Goal: Information Seeking & Learning: Learn about a topic

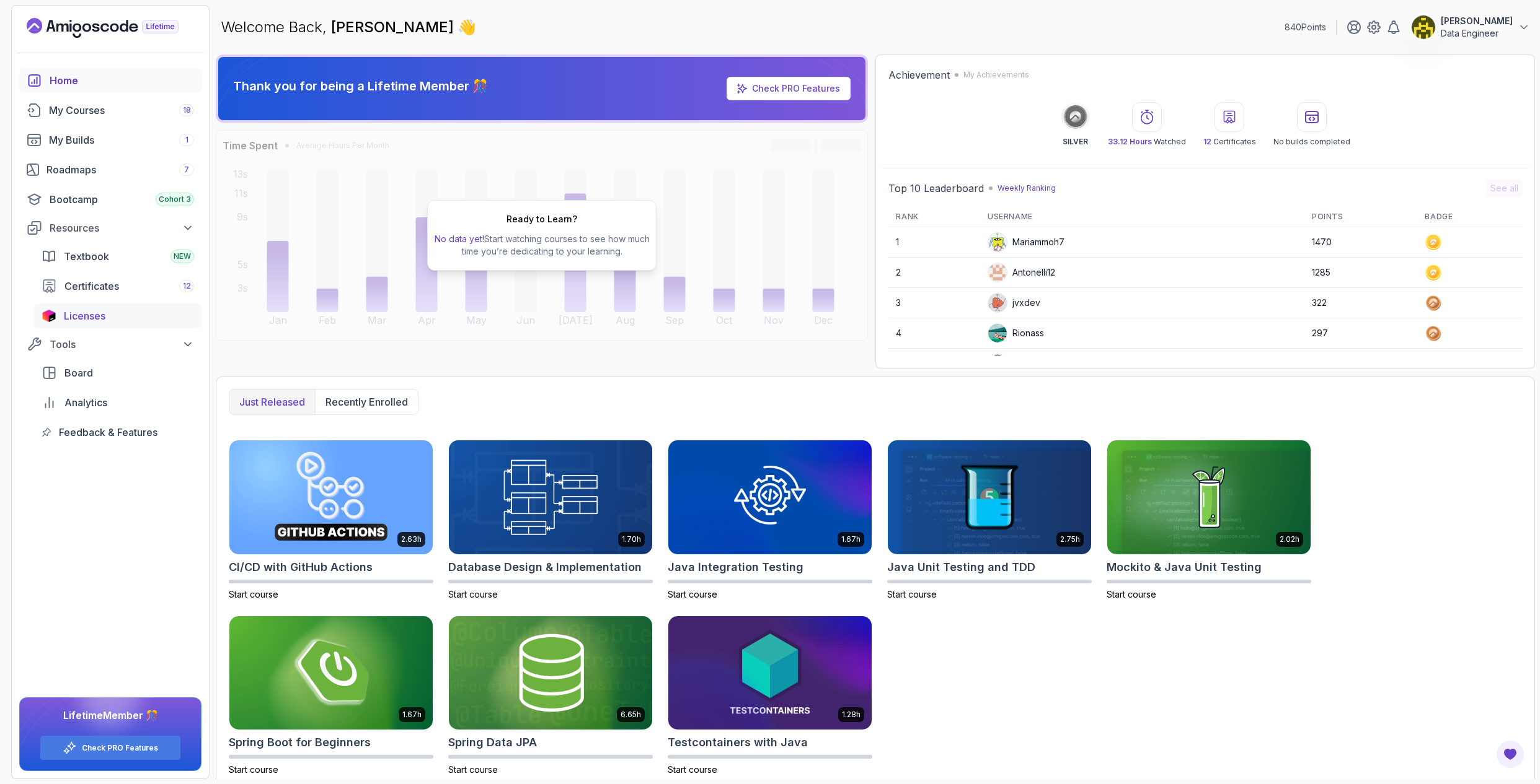
click at [110, 316] on div "Licenses" at bounding box center [128, 316] width 130 height 15
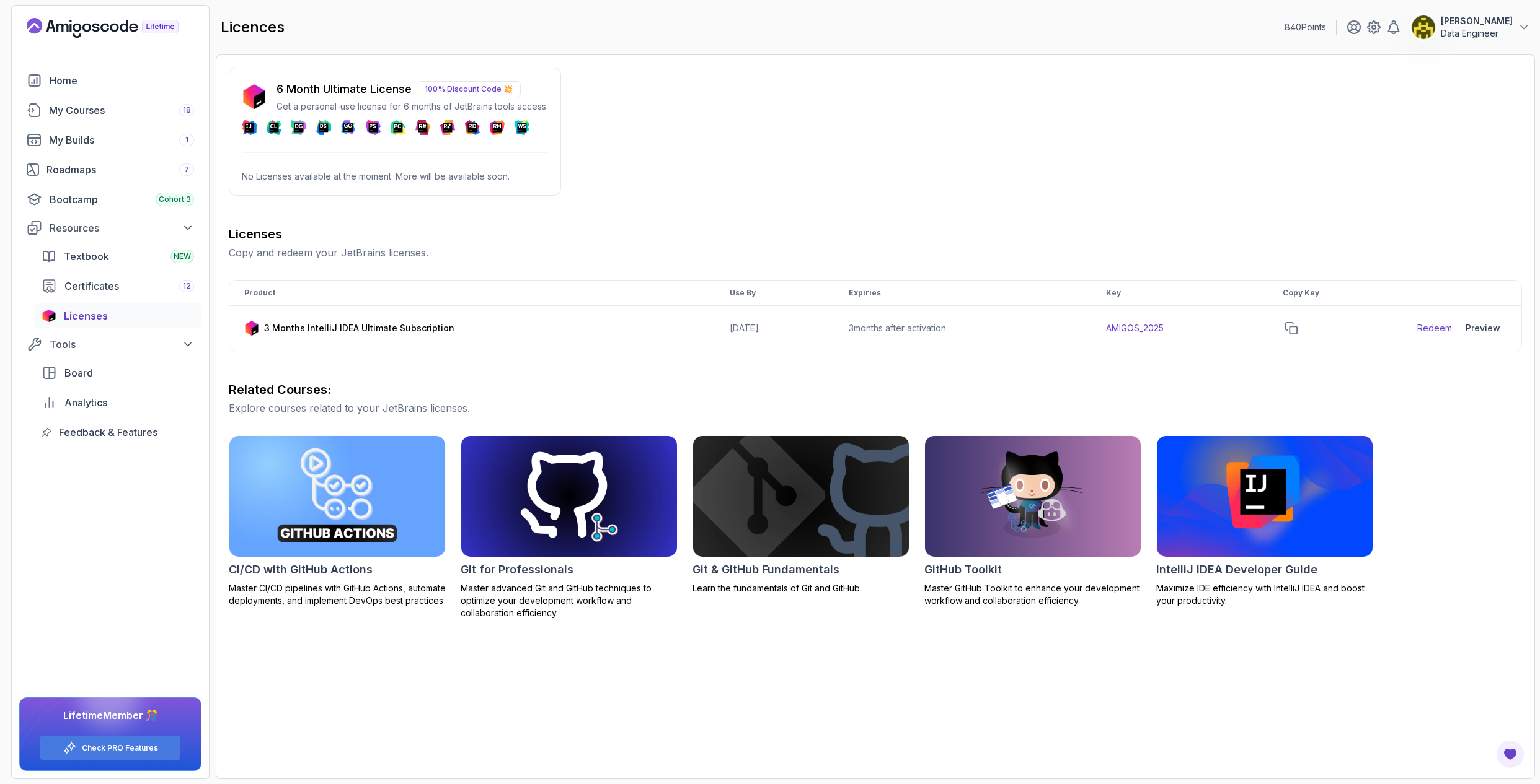
click at [398, 115] on div "6 Month Ultimate License 100% Discount Code 💥 Get a personal-use license for 6 …" at bounding box center [395, 107] width 306 height 54
click at [320, 175] on p "No Licenses available at the moment. More will be available soon." at bounding box center [395, 176] width 306 height 12
click at [372, 215] on div "6 Month Ultimate License 100% Discount Code 💥 Get a personal-use license for 6 …" at bounding box center [875, 343] width 1293 height 552
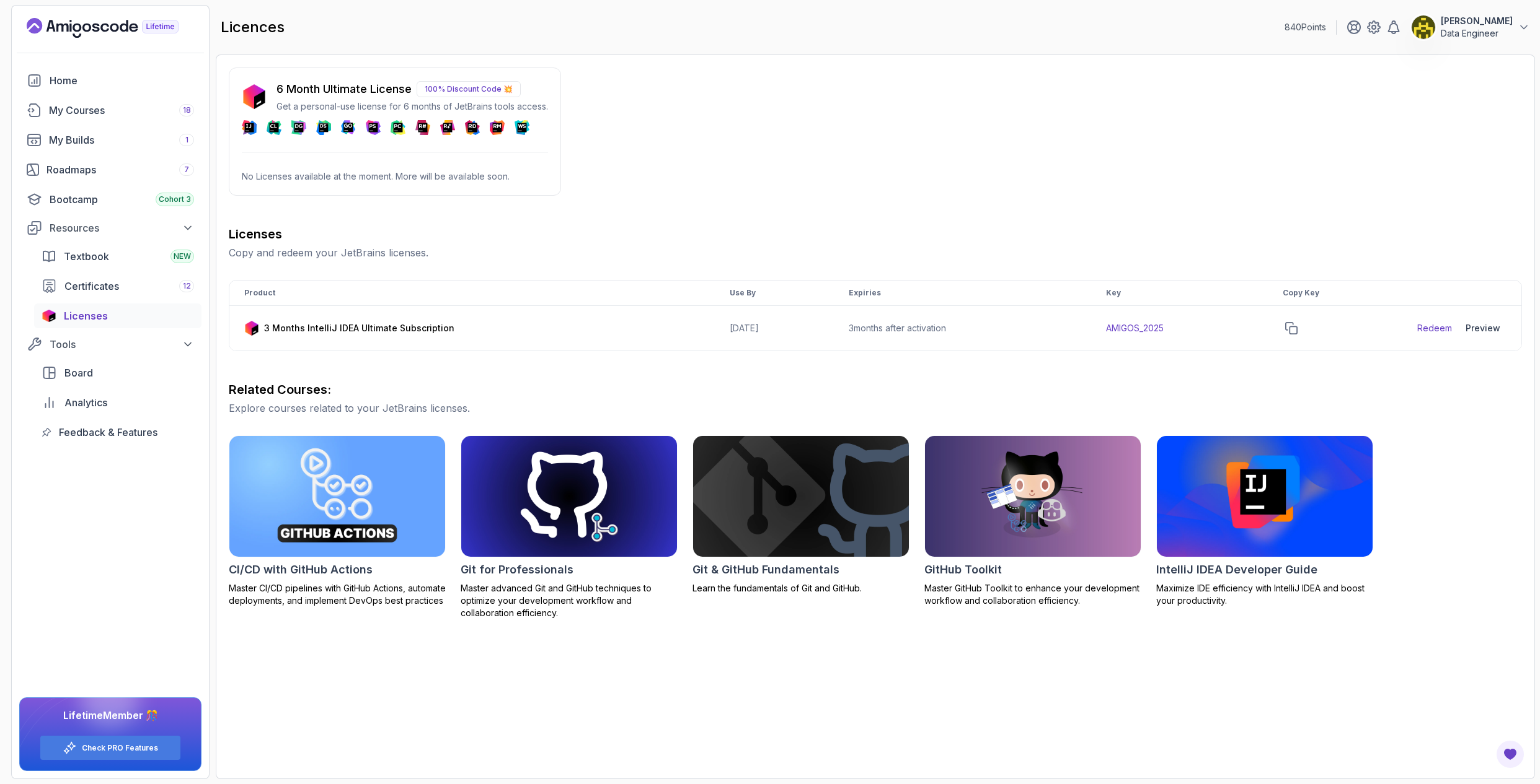
click at [726, 706] on div "6 Month Ultimate License 100% Discount Code 💥 Get a personal-use license for 6 …" at bounding box center [875, 416] width 1320 height 725
click at [129, 198] on div "Bootcamp Cohort 3" at bounding box center [121, 200] width 145 height 15
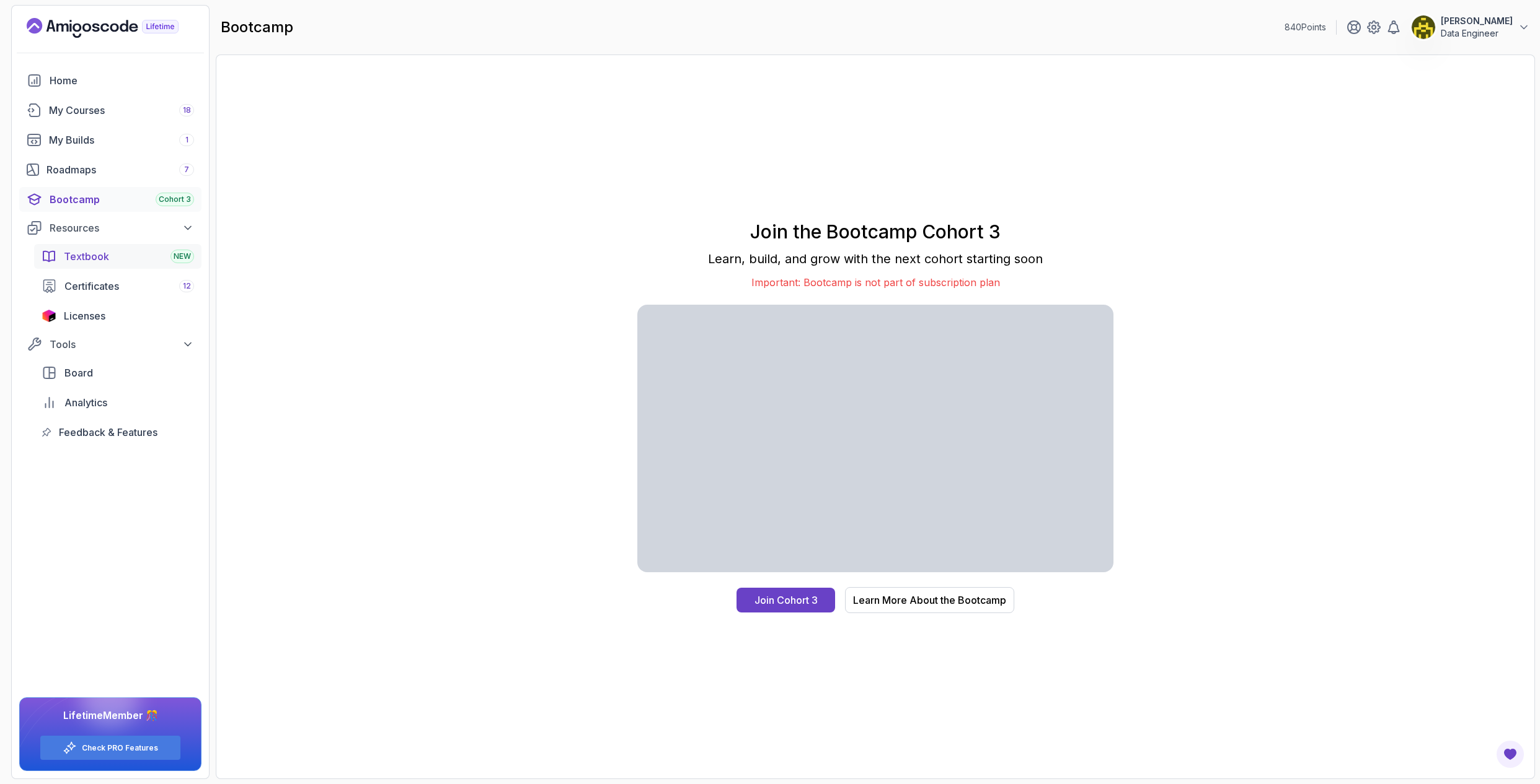
click at [127, 254] on div "Textbook NEW" at bounding box center [128, 257] width 130 height 15
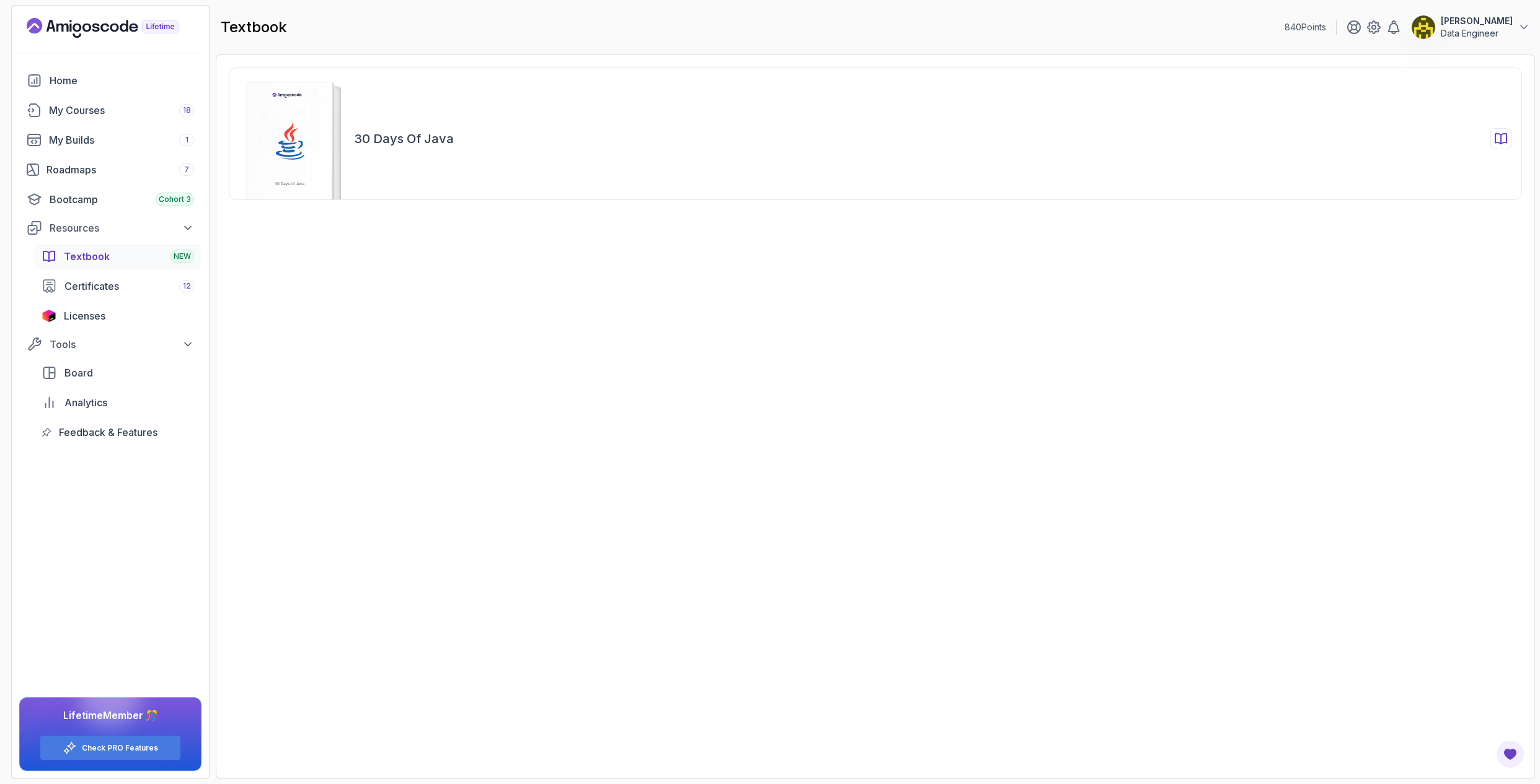
click at [308, 114] on rect at bounding box center [290, 147] width 86 height 129
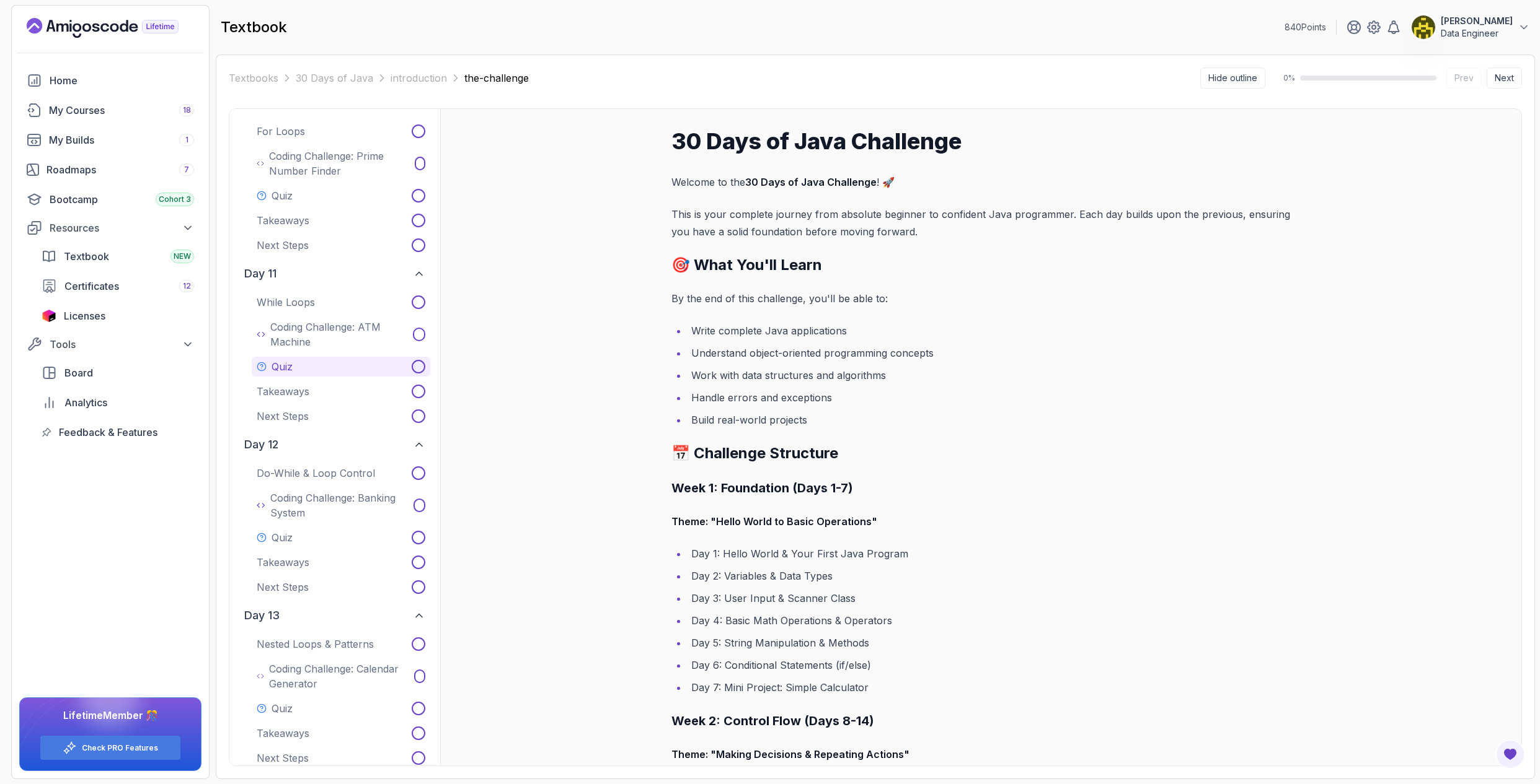
scroll to position [1858, 0]
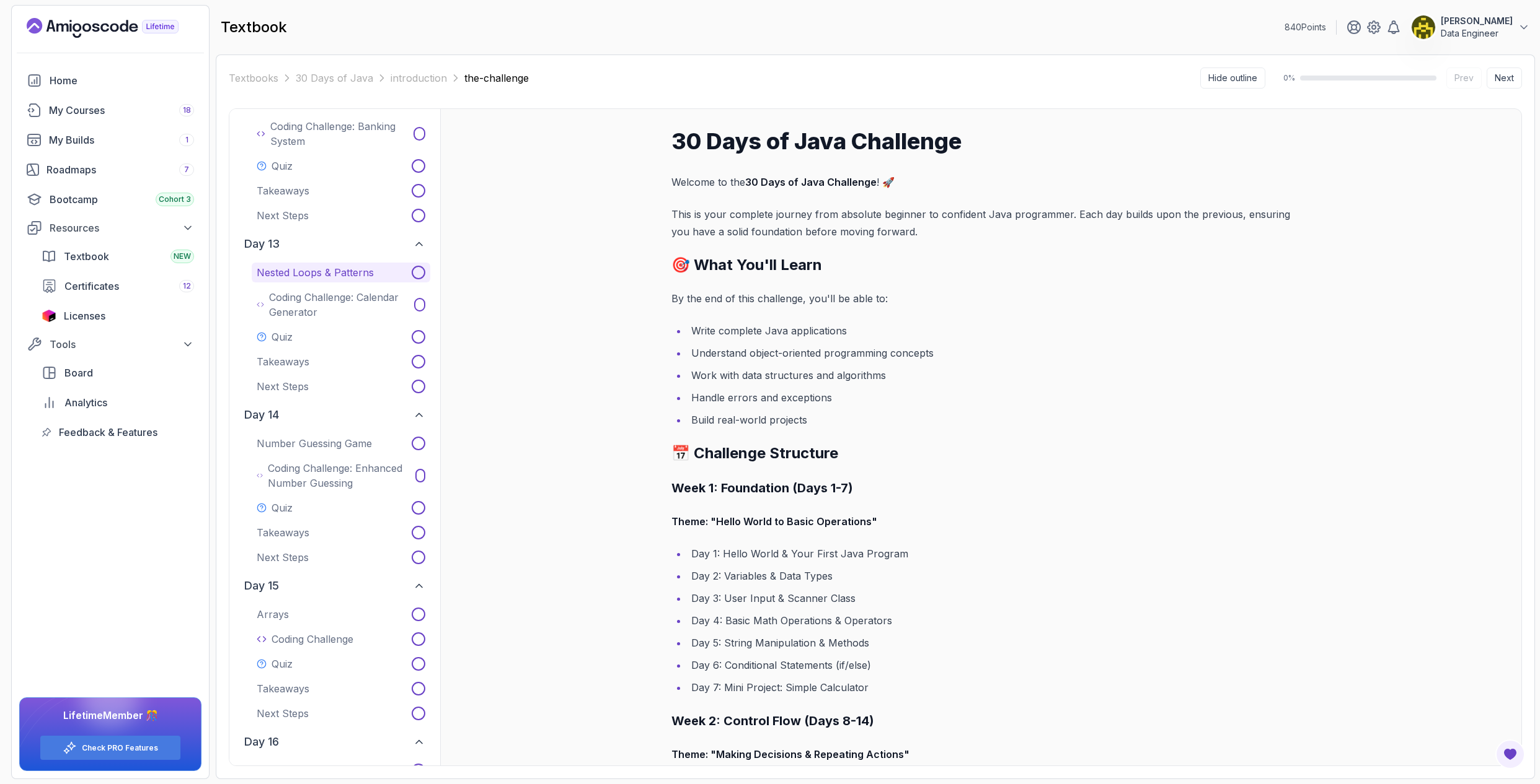
click at [332, 273] on p "Nested Loops & Patterns" at bounding box center [315, 273] width 117 height 15
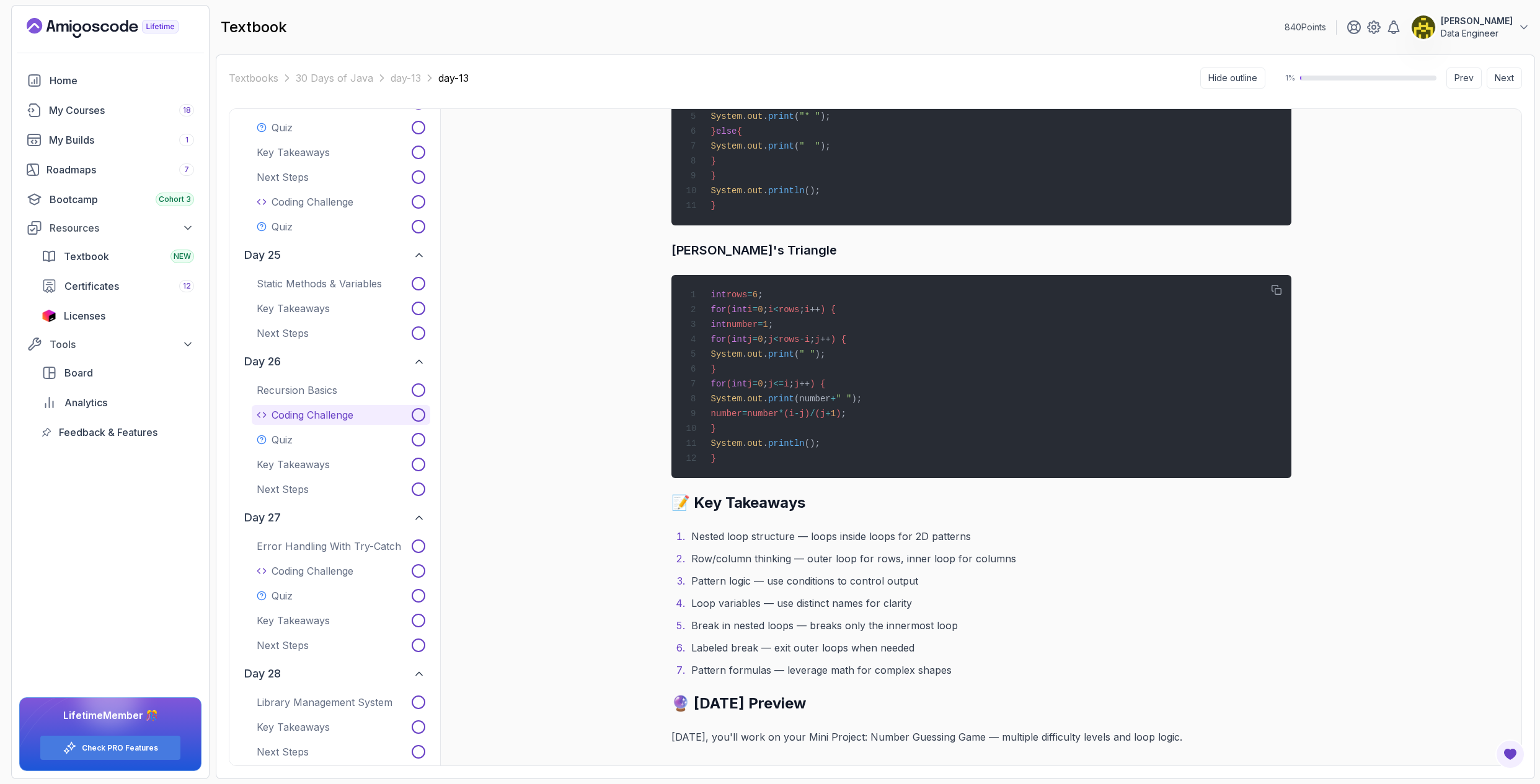
scroll to position [3846, 0]
click at [366, 538] on p "Error Handling with Try-Catch" at bounding box center [329, 545] width 145 height 15
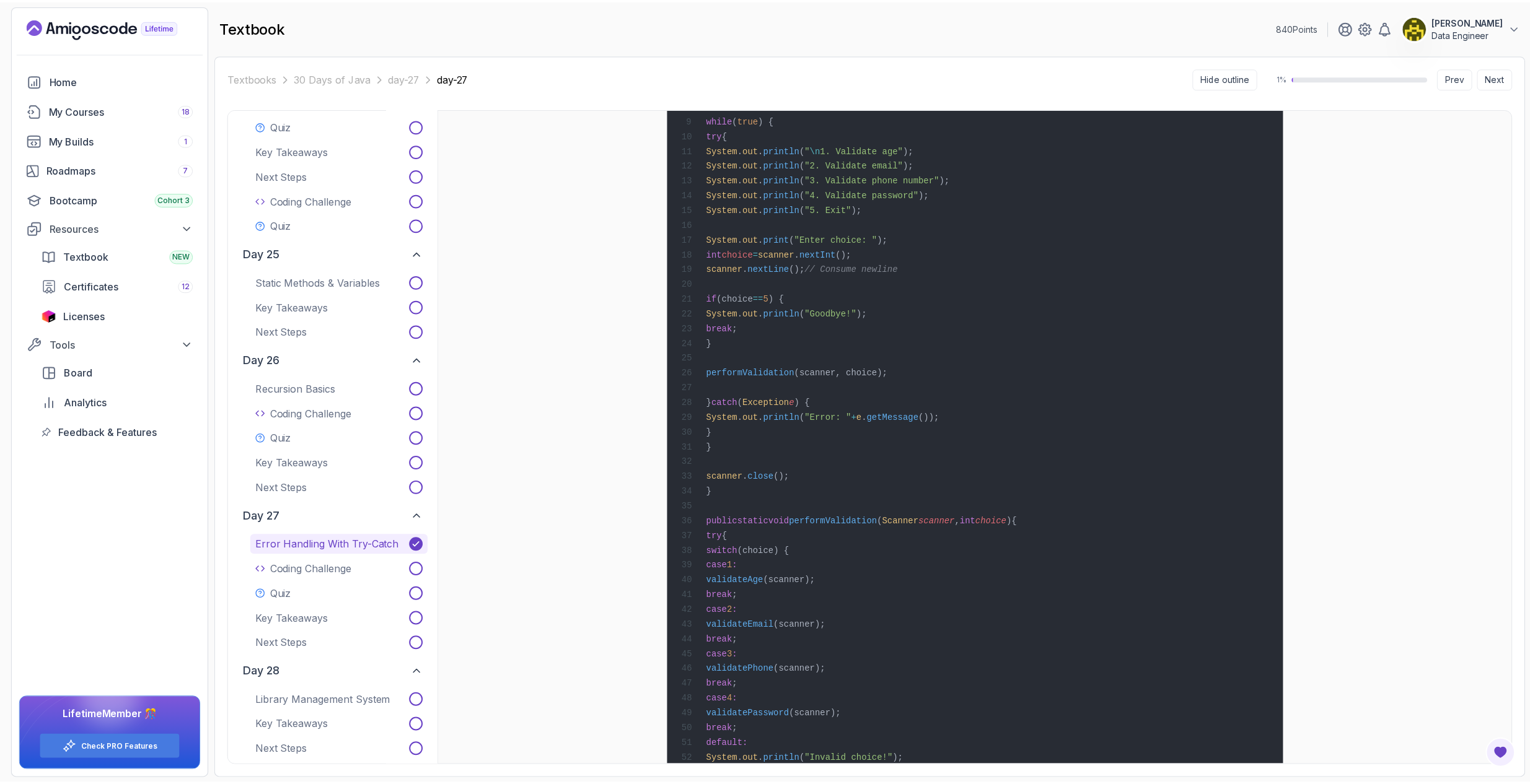
scroll to position [6403, 0]
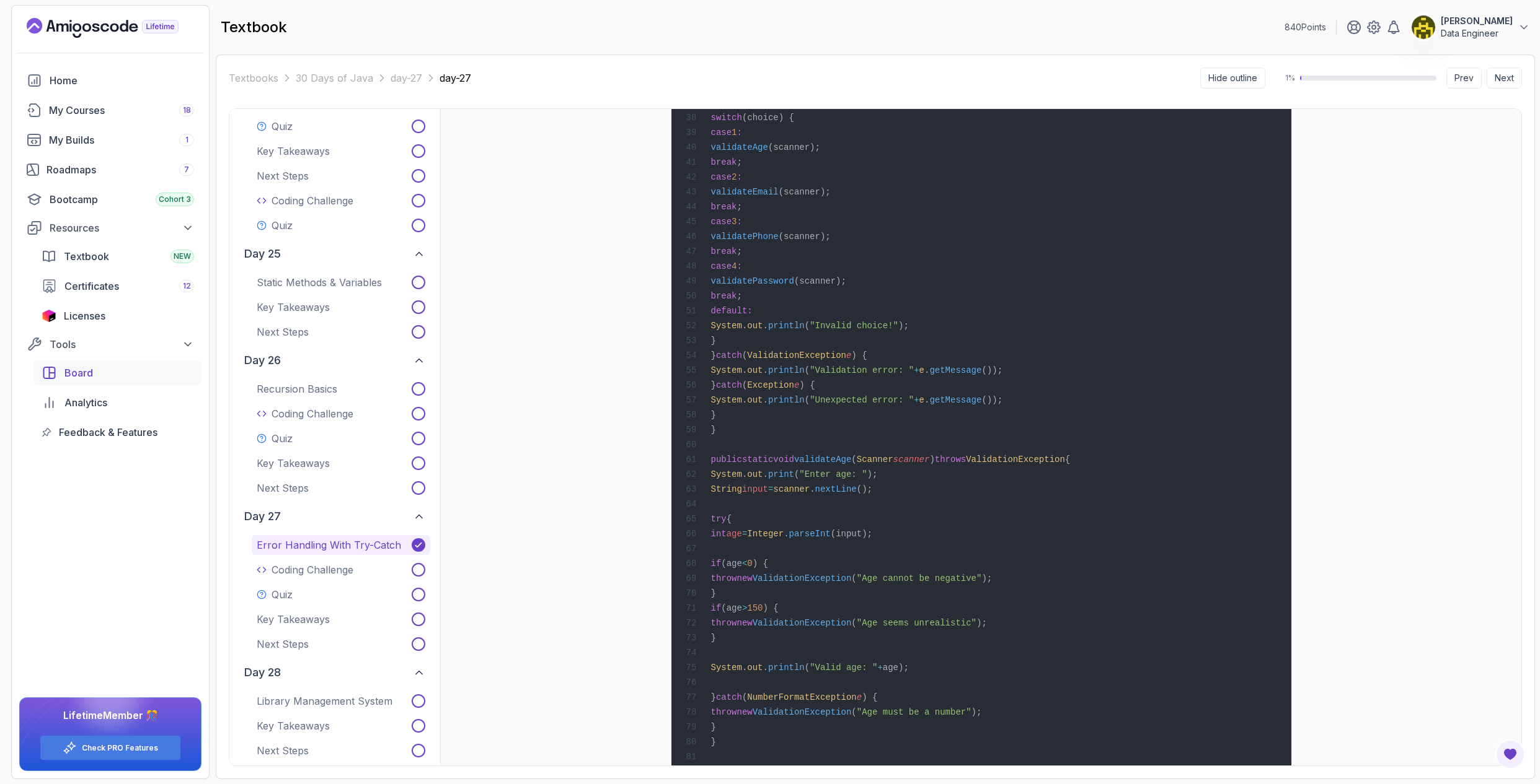
click at [130, 370] on div "Board" at bounding box center [129, 373] width 130 height 15
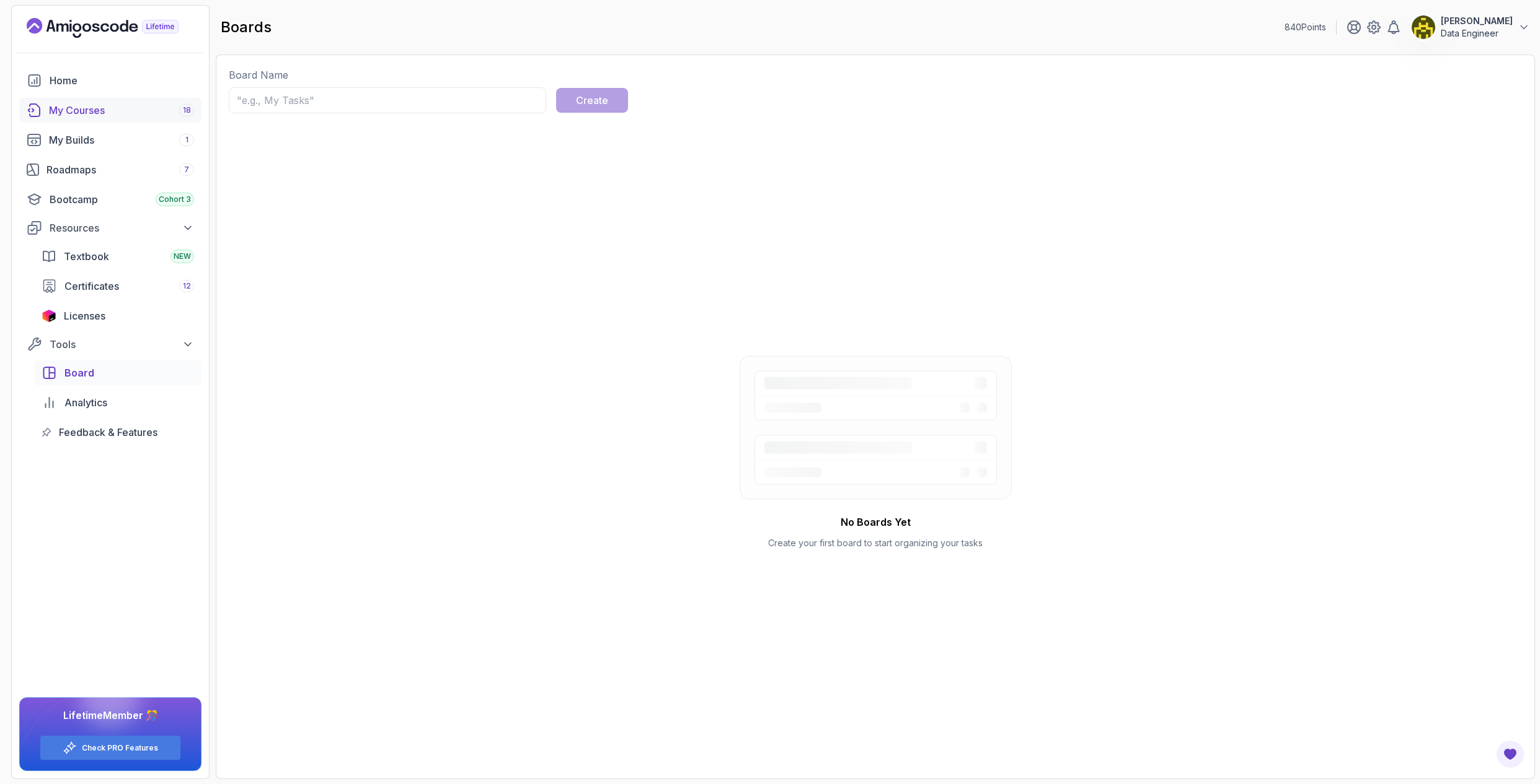
click at [119, 107] on div "My Courses 18" at bounding box center [120, 110] width 145 height 15
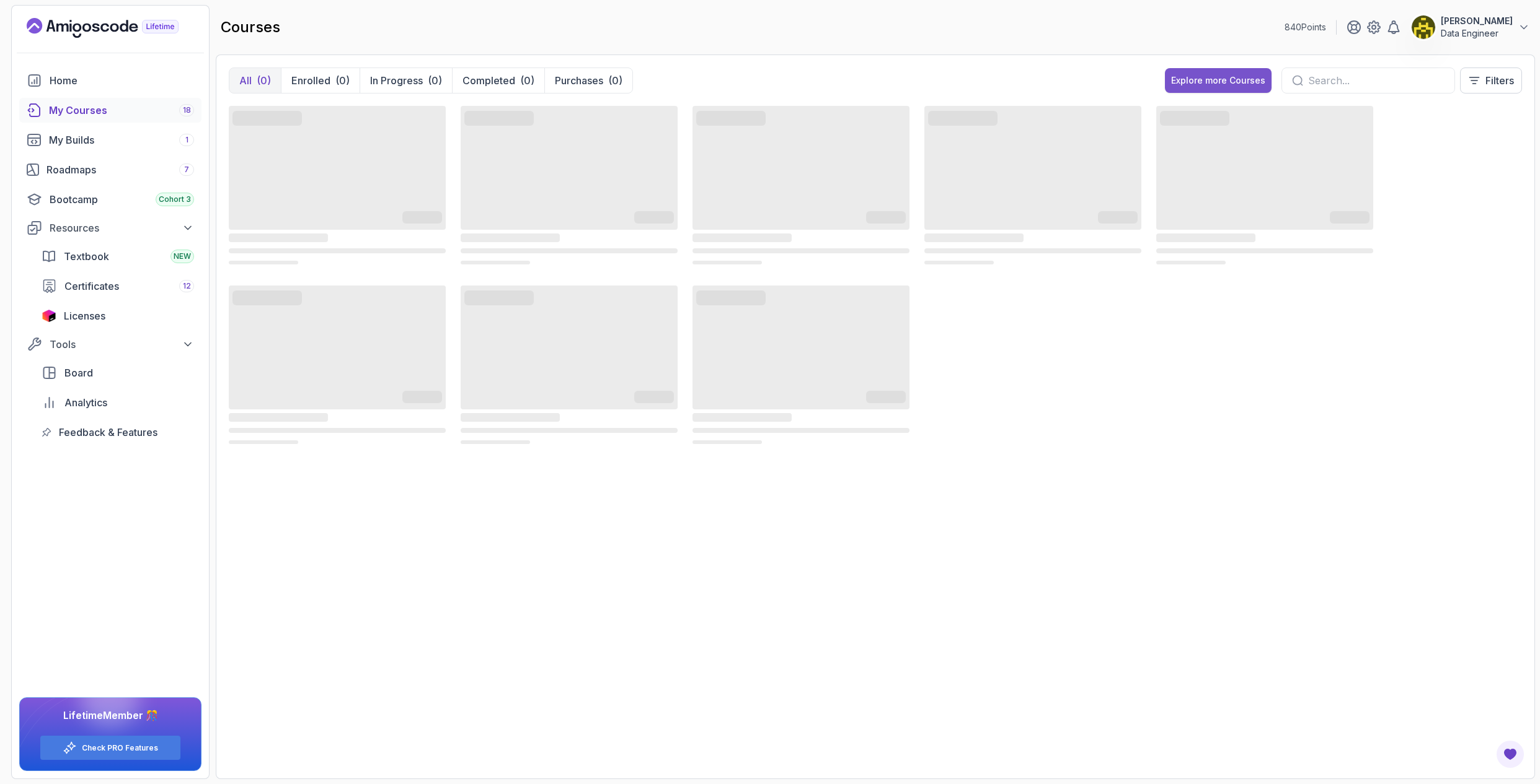
click at [1243, 75] on div "Explore more Courses" at bounding box center [1218, 80] width 94 height 12
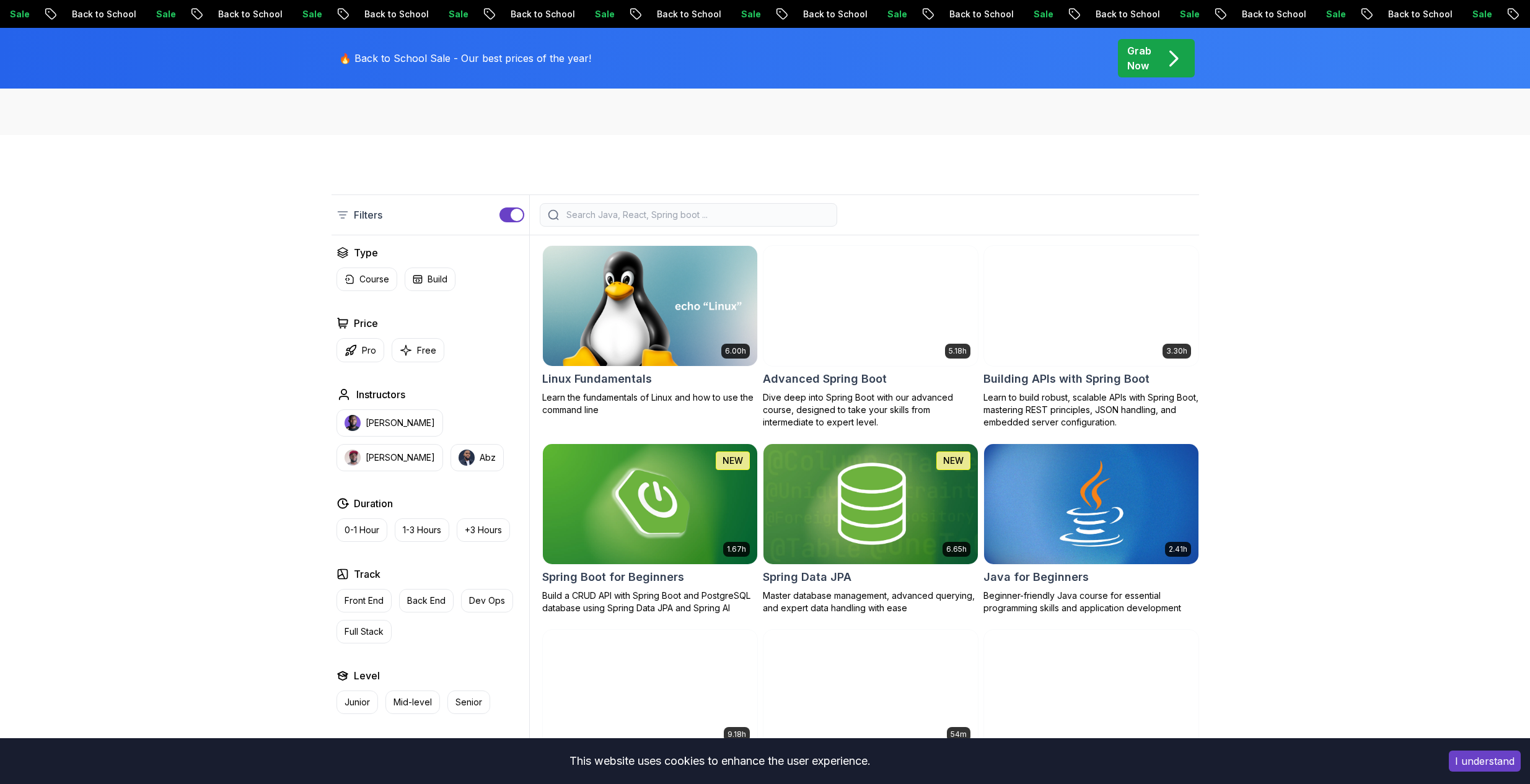
scroll to position [496, 0]
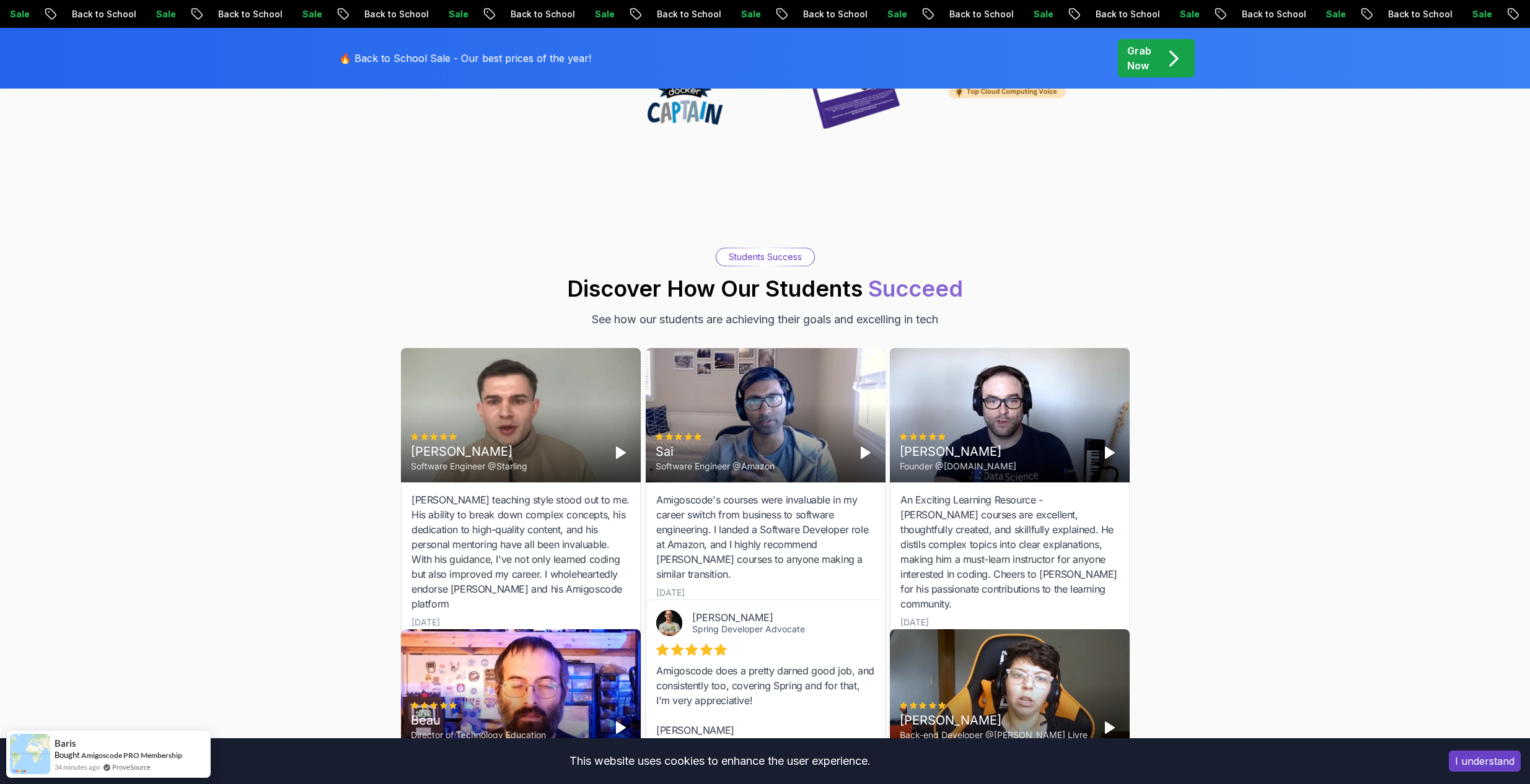
scroll to position [4213, 0]
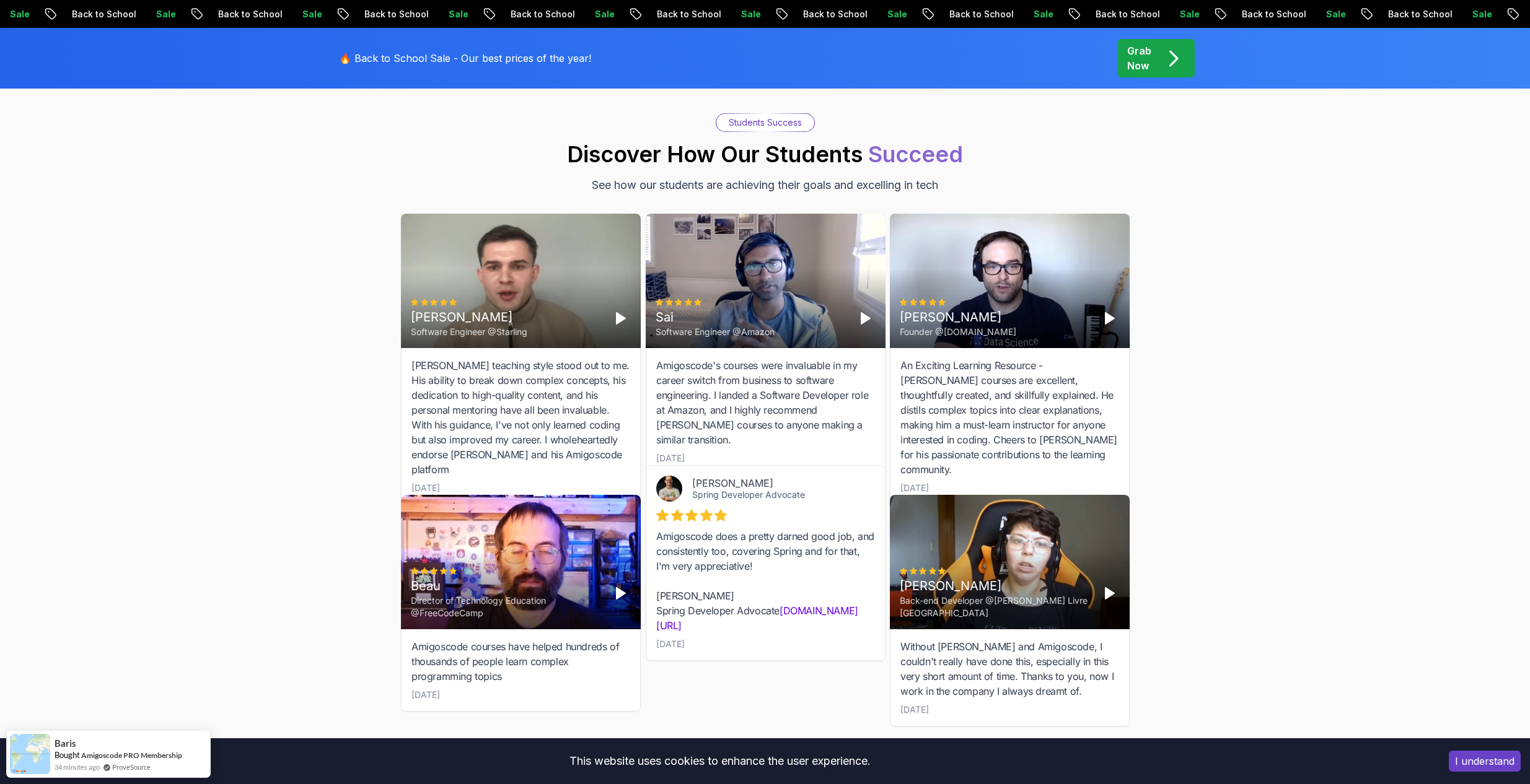
click at [261, 439] on div "Students Success Discover How Our Students Succeed See how our students are ach…" at bounding box center [765, 448] width 1530 height 789
